Goal: Entertainment & Leisure: Browse casually

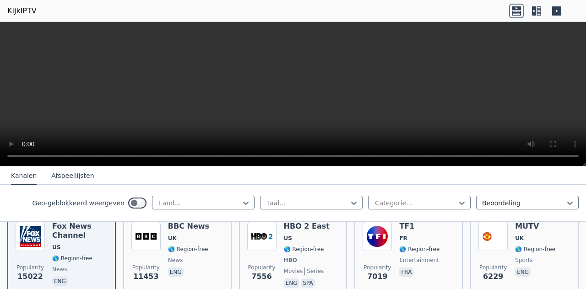
scroll to position [119, 0]
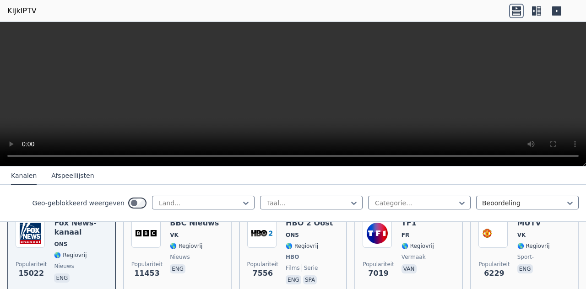
click at [47, 234] on div "Populariteit 15022 Fox News-kanaal ONS 🌎 Regiovrij nieuws eng" at bounding box center [62, 253] width 92 height 68
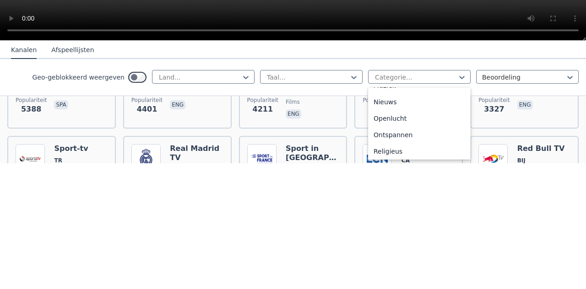
scroll to position [277, 0]
click at [396, 223] on div "Nieuws" at bounding box center [419, 227] width 103 height 16
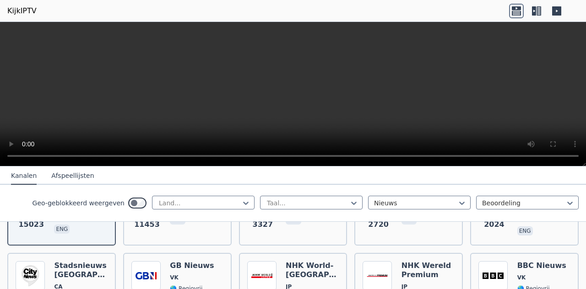
scroll to position [308, 0]
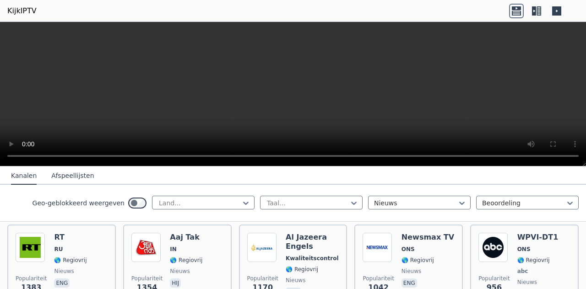
click at [542, 14] on icon at bounding box center [536, 11] width 15 height 15
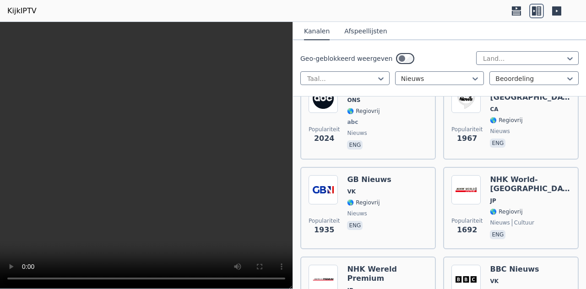
click at [368, 193] on span "VK" at bounding box center [369, 191] width 44 height 7
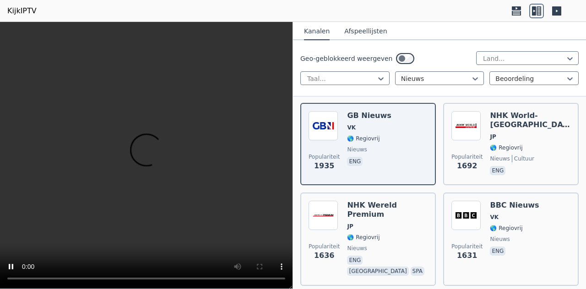
scroll to position [377, 0]
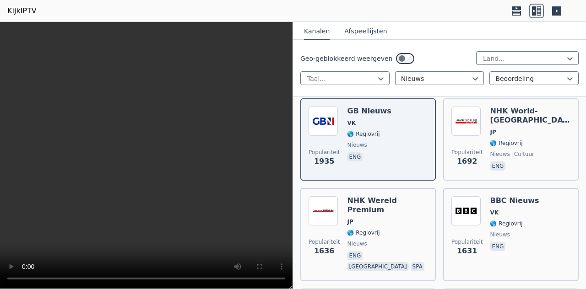
click at [509, 222] on font "🌎 Regiovrij" at bounding box center [506, 224] width 33 height 6
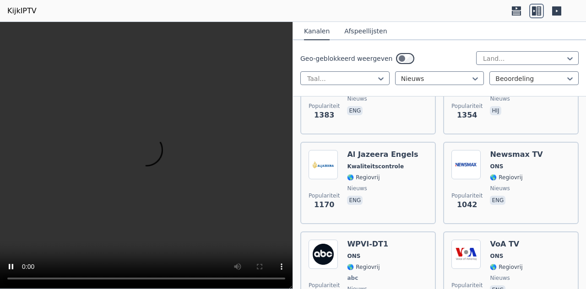
scroll to position [614, 0]
click at [517, 174] on span "🌎 Regiovrij" at bounding box center [516, 177] width 53 height 7
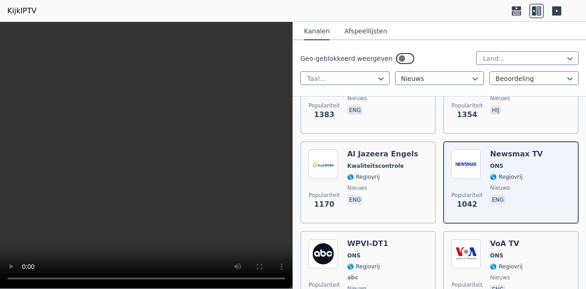
click at [369, 163] on font "Kwaliteitscontrole" at bounding box center [375, 166] width 57 height 6
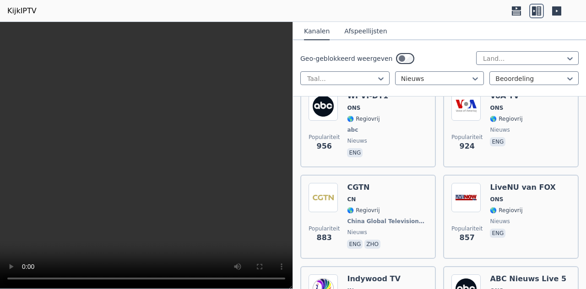
scroll to position [762, 0]
click at [517, 207] on span "🌎 Regiovrij" at bounding box center [522, 210] width 65 height 7
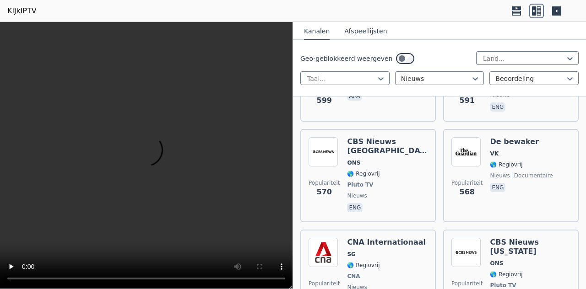
scroll to position [1181, 0]
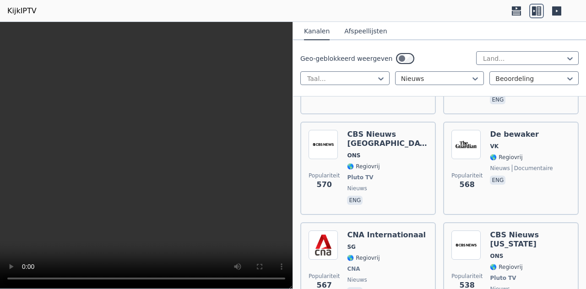
click at [519, 264] on span "🌎 Regiovrij" at bounding box center [530, 267] width 81 height 7
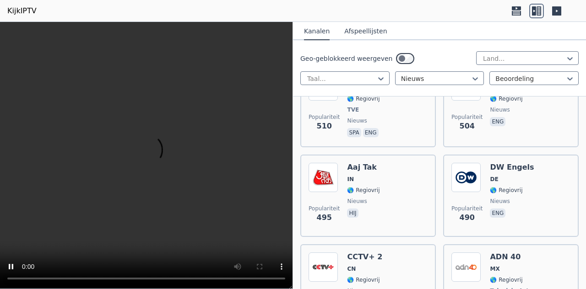
scroll to position [1441, 0]
click at [518, 198] on span "nieuws" at bounding box center [512, 201] width 44 height 7
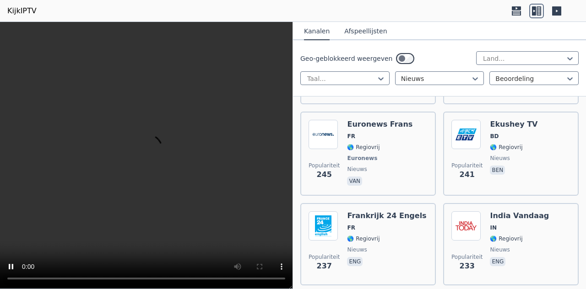
scroll to position [2213, 0]
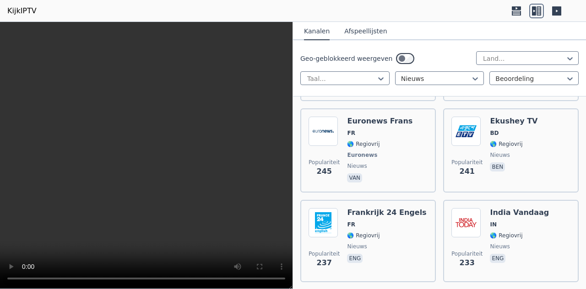
click at [377, 243] on span "nieuws" at bounding box center [386, 246] width 79 height 7
